Goal: Information Seeking & Learning: Learn about a topic

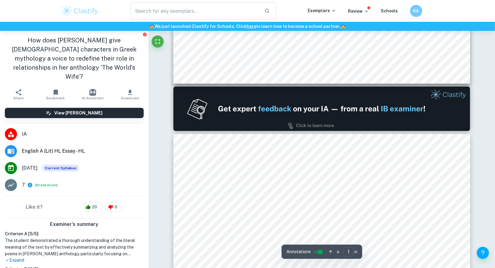
type input "2"
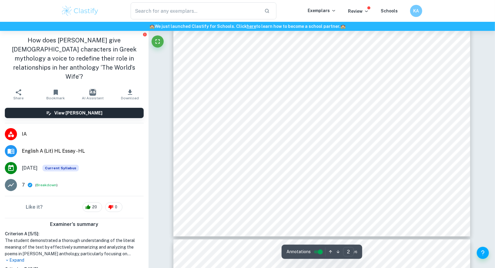
scroll to position [730, 0]
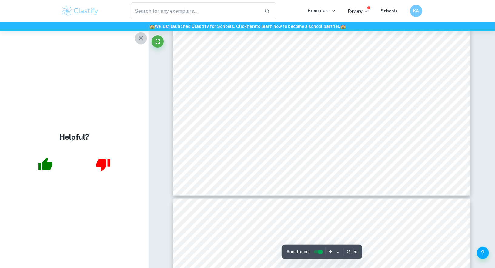
click at [139, 38] on icon "button" at bounding box center [141, 38] width 4 height 4
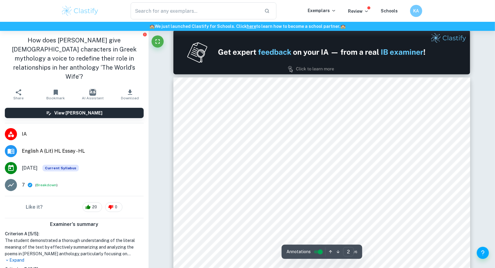
scroll to position [455, 0]
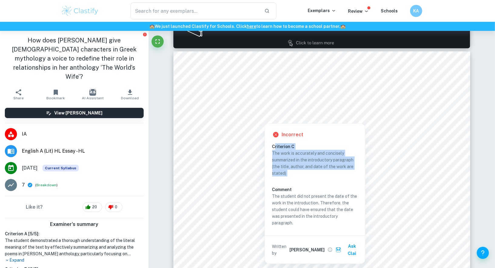
copy div "riterion C The work is accurately and concisely summarized in the introductory …"
drag, startPoint x: 274, startPoint y: 148, endPoint x: 293, endPoint y: 156, distance: 20.5
click at [304, 177] on div "Criterion C The work is accurately and concisely summarized in the introductory…" at bounding box center [317, 185] width 90 height 85
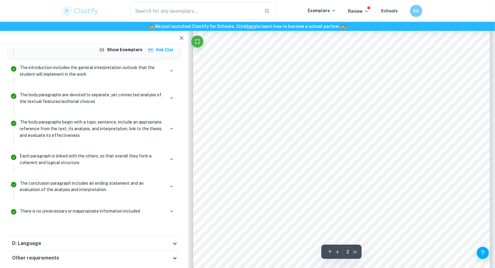
scroll to position [560, 0]
click at [80, 240] on div "D: Language" at bounding box center [91, 243] width 159 height 7
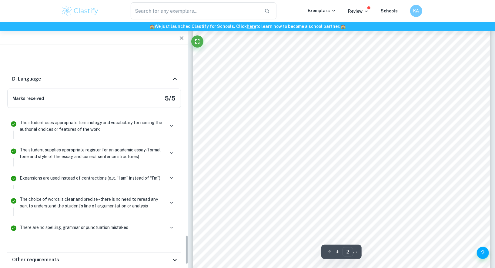
scroll to position [1386, 0]
click at [171, 123] on icon "button" at bounding box center [171, 125] width 5 height 5
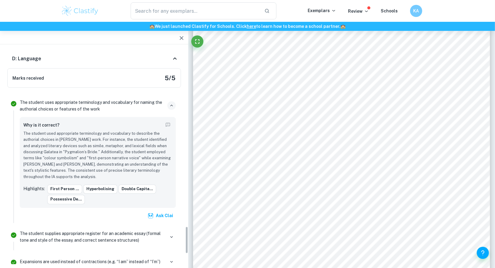
click at [174, 101] on button "button" at bounding box center [171, 105] width 8 height 8
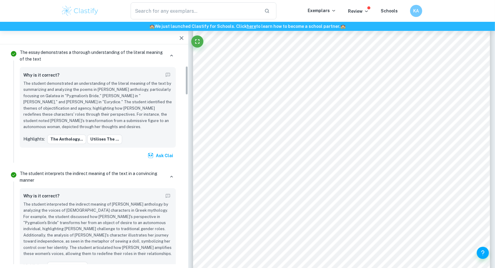
scroll to position [138, 0]
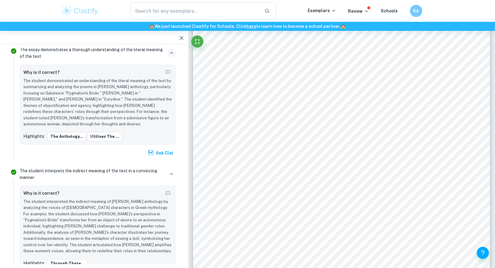
click at [169, 52] on icon "button" at bounding box center [171, 52] width 5 height 5
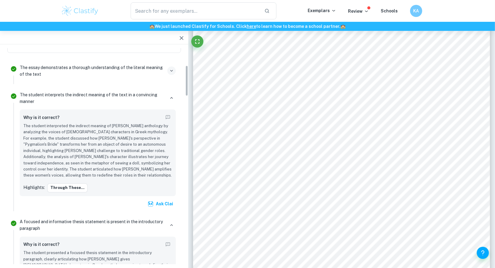
scroll to position [121, 0]
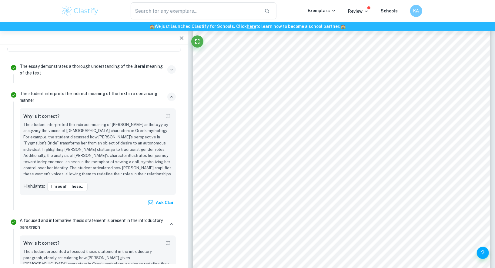
click at [171, 97] on icon "button" at bounding box center [171, 96] width 5 height 5
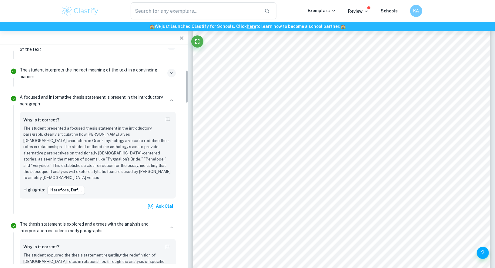
scroll to position [149, 0]
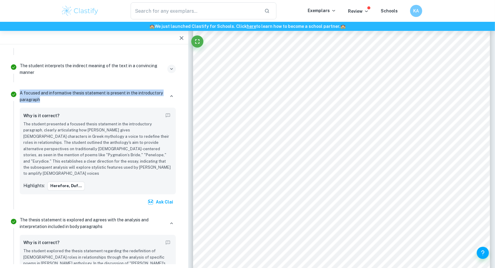
copy p "A focused and informative thesis statement is present in the introductory parag…"
drag, startPoint x: 18, startPoint y: 87, endPoint x: 48, endPoint y: 100, distance: 32.9
click at [48, 100] on div "A focused and informative thesis statement is present in the introductory parag…" at bounding box center [97, 149] width 161 height 122
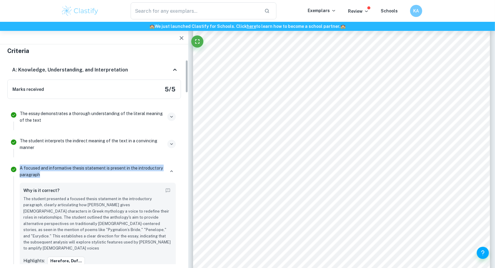
scroll to position [78, 0]
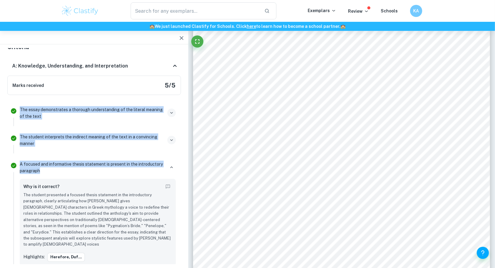
drag, startPoint x: 19, startPoint y: 104, endPoint x: 46, endPoint y: 171, distance: 73.1
copy ul "The essay demonstrates a thorough understanding of the literal meaning of the t…"
click at [170, 166] on icon "button" at bounding box center [171, 167] width 5 height 5
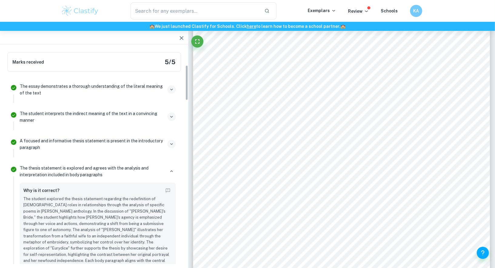
scroll to position [112, 0]
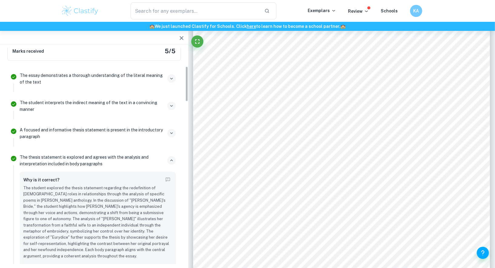
click at [171, 159] on icon "button" at bounding box center [171, 160] width 5 height 5
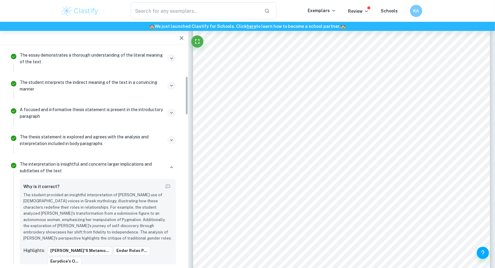
scroll to position [158, 0]
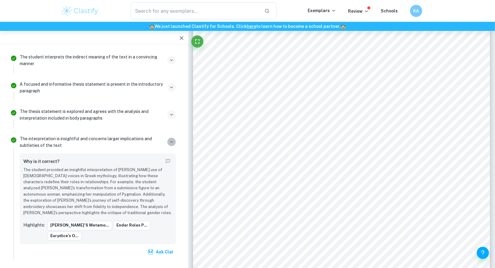
click at [169, 139] on icon "button" at bounding box center [171, 141] width 5 height 5
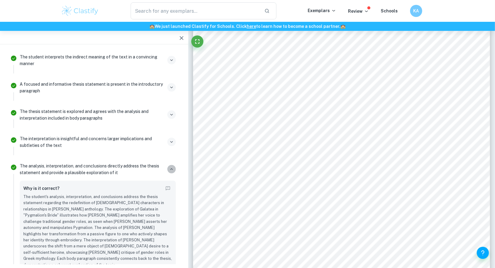
click at [171, 169] on icon "button" at bounding box center [171, 169] width 5 height 5
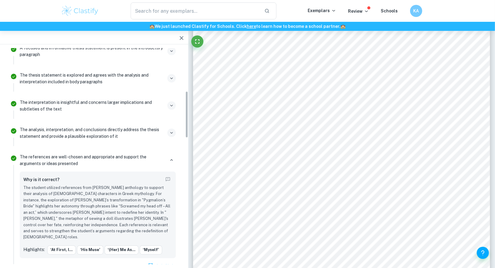
scroll to position [199, 0]
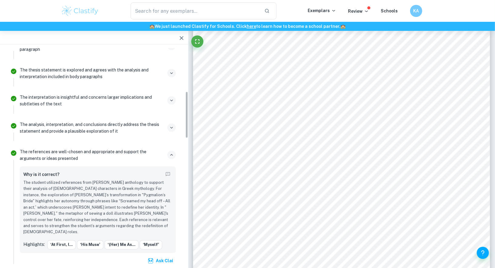
click at [171, 152] on icon "button" at bounding box center [171, 154] width 5 height 5
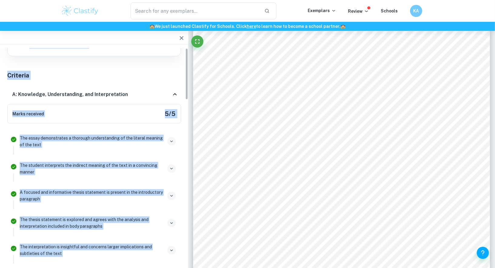
scroll to position [0, 0]
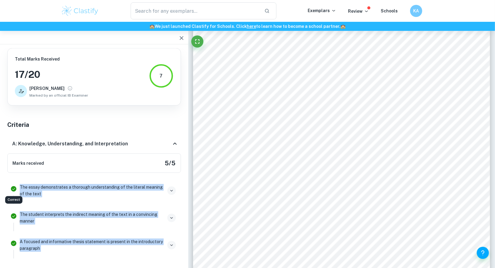
drag, startPoint x: 89, startPoint y: 163, endPoint x: 16, endPoint y: 186, distance: 76.2
copy ul "The essay demonstrates a thorough understanding of the literal meaning of the t…"
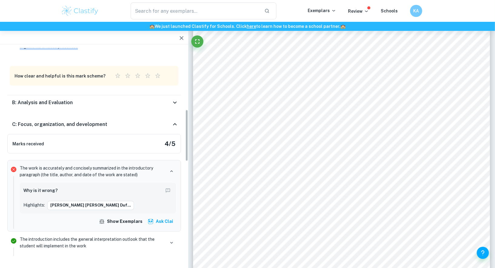
scroll to position [329, 0]
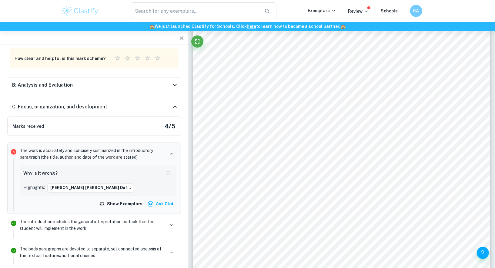
click at [174, 81] on icon at bounding box center [174, 84] width 7 height 7
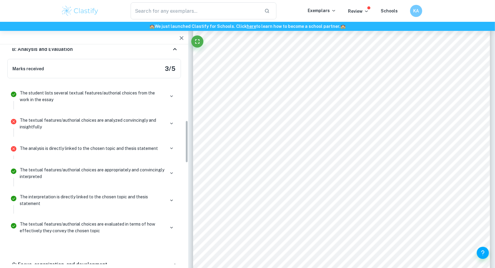
scroll to position [368, 0]
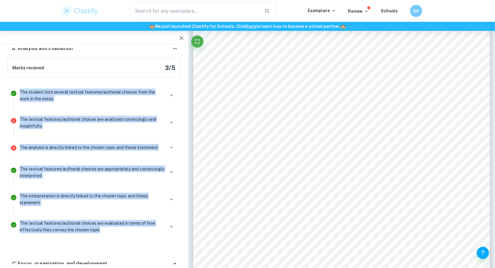
copy ul "The student lists several textual features/authorial choices from the work in t…"
drag, startPoint x: 16, startPoint y: 86, endPoint x: 110, endPoint y: 233, distance: 174.6
click at [110, 233] on ul "The student lists several textual features/authorial choices from the work in t…" at bounding box center [94, 163] width 174 height 162
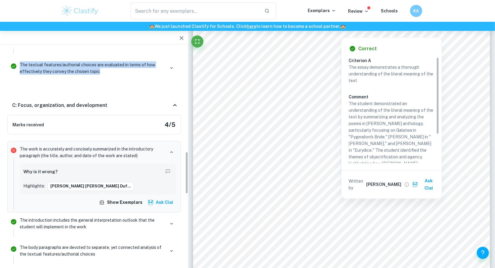
scroll to position [527, 0]
click at [173, 101] on icon at bounding box center [174, 104] width 7 height 7
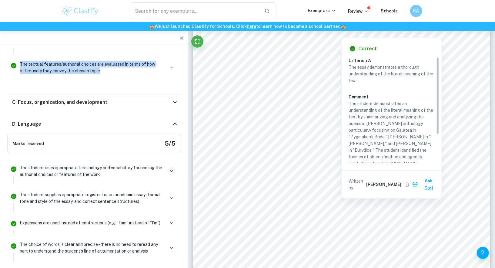
click at [173, 99] on icon at bounding box center [174, 102] width 7 height 7
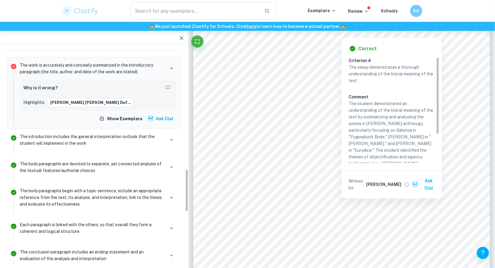
scroll to position [591, 0]
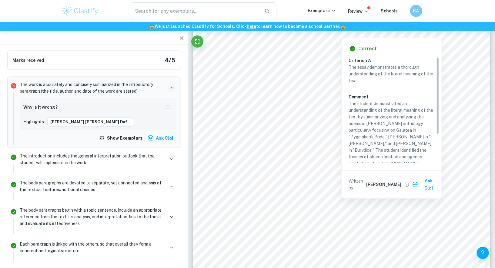
click at [169, 85] on icon "button" at bounding box center [171, 87] width 5 height 5
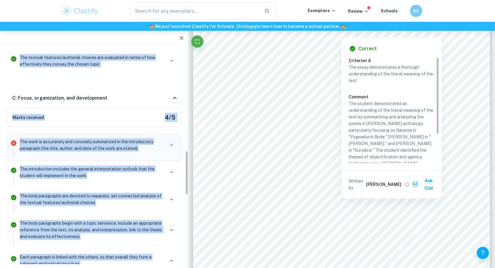
scroll to position [483, 0]
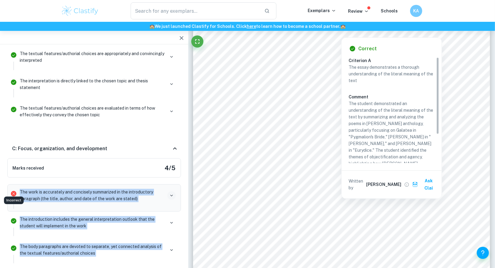
copy ul "The work is accurately and concisely summarized in the introductory paragraph (…"
drag, startPoint x: 154, startPoint y: 186, endPoint x: 15, endPoint y: 190, distance: 139.1
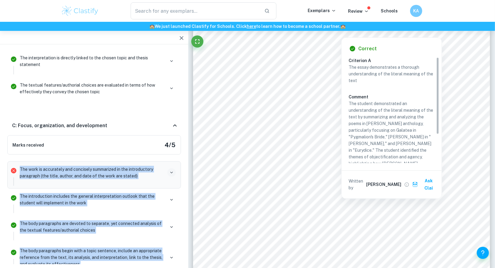
click at [172, 122] on icon at bounding box center [174, 125] width 7 height 7
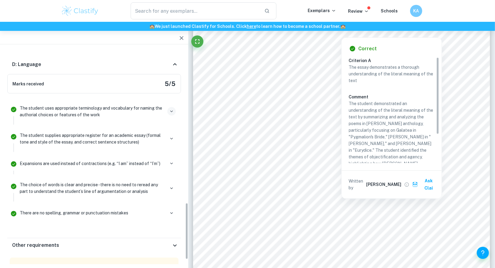
scroll to position [610, 0]
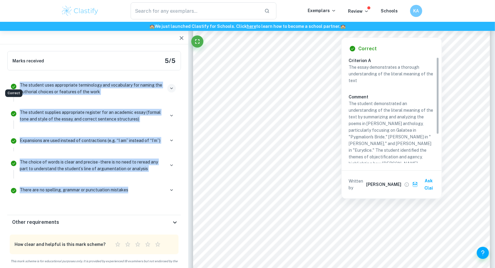
drag, startPoint x: 135, startPoint y: 186, endPoint x: 16, endPoint y: 80, distance: 159.6
click at [17, 80] on ul "The student uses appropriate terminology and vocabulary for naming the authoria…" at bounding box center [94, 140] width 174 height 130
copy ul "The student uses appropriate terminology and vocabulary for naming the authoria…"
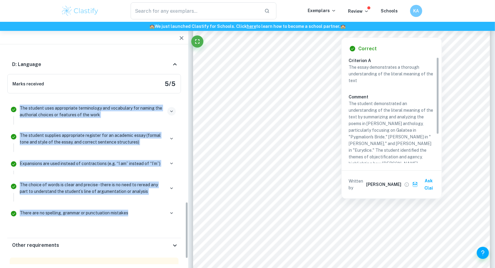
click at [173, 63] on icon at bounding box center [175, 64] width 4 height 2
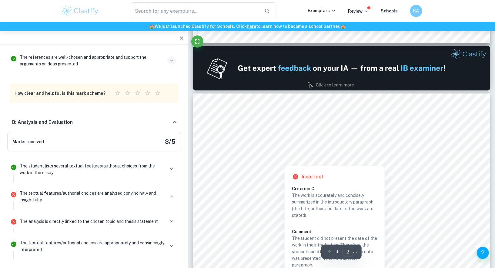
scroll to position [414, 0]
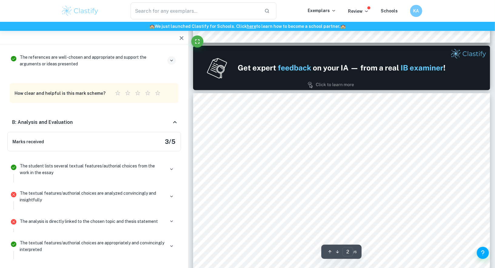
click at [300, 158] on span "[PERSON_NAME] anthology, The World’s Wife, utilises the voices of wives or love…" at bounding box center [342, 160] width 227 height 5
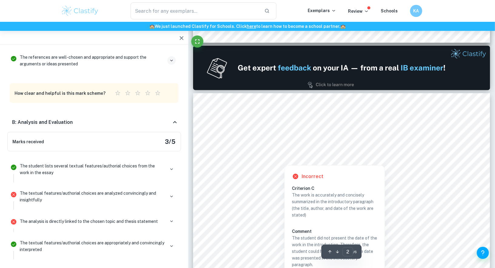
click at [298, 160] on div at bounding box center [284, 161] width 111 height 6
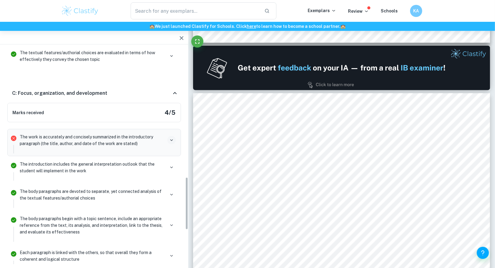
scroll to position [543, 0]
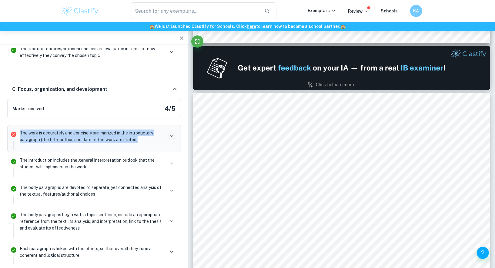
drag, startPoint x: 151, startPoint y: 135, endPoint x: 14, endPoint y: 133, distance: 137.0
click at [14, 133] on li "The work is accurately and concisely summarized in the introductory paragraph (…" at bounding box center [94, 138] width 174 height 27
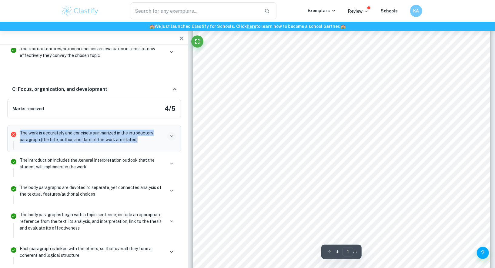
scroll to position [0, 0]
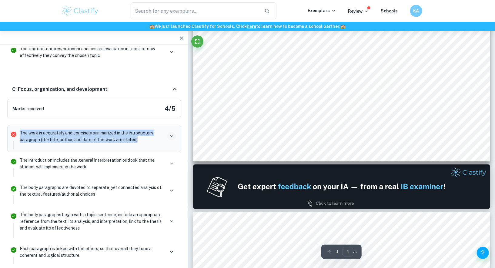
type input "2"
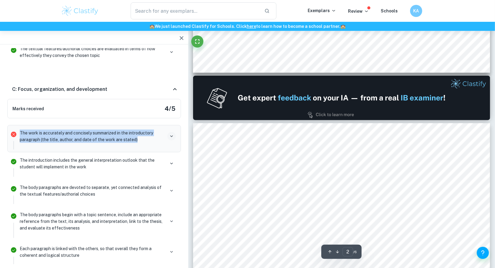
scroll to position [521, 0]
